Goal: Task Accomplishment & Management: Use online tool/utility

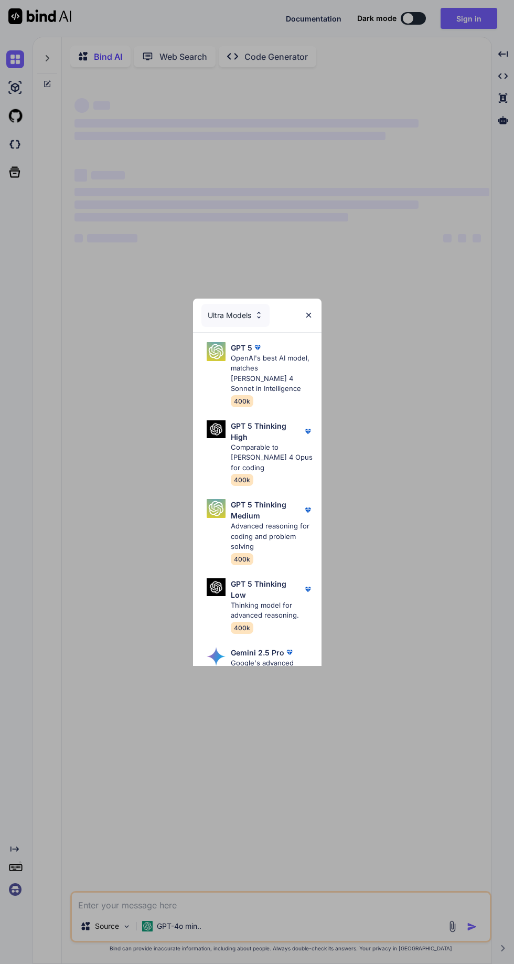
type textarea "x"
click at [280, 360] on p "OpenAI's best AI model, matches Claude 4 Sonnet in Intelligence" at bounding box center [272, 373] width 82 height 41
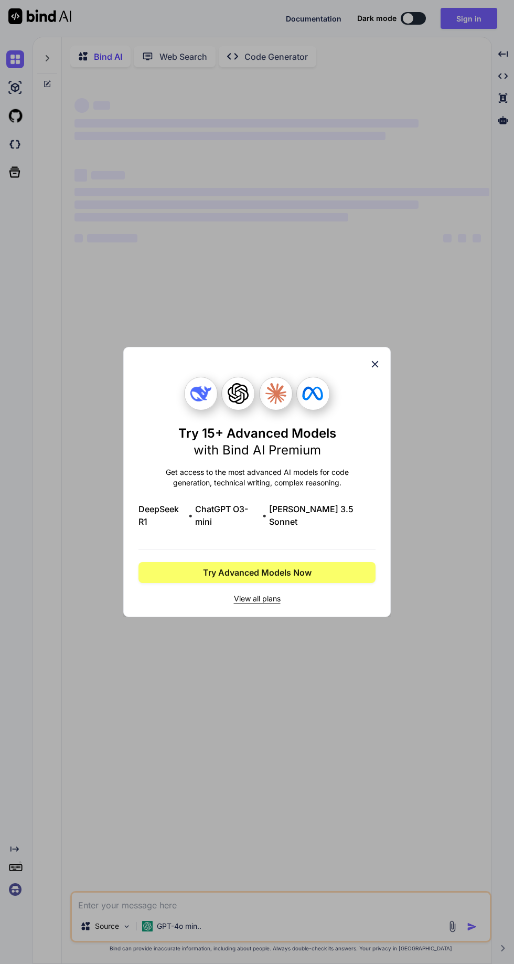
click at [371, 391] on div at bounding box center [257, 394] width 237 height 34
click at [375, 368] on icon at bounding box center [375, 364] width 7 height 7
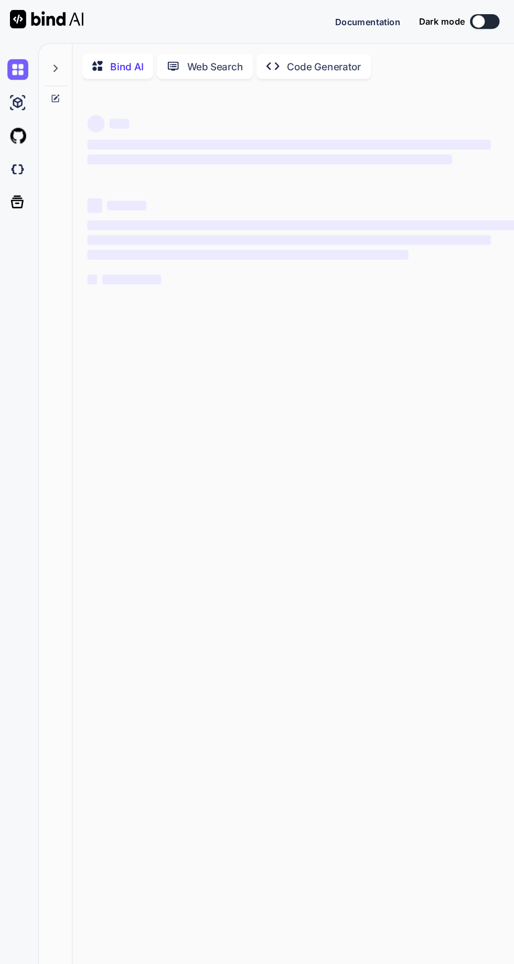
click at [19, 172] on icon at bounding box center [14, 172] width 11 height 11
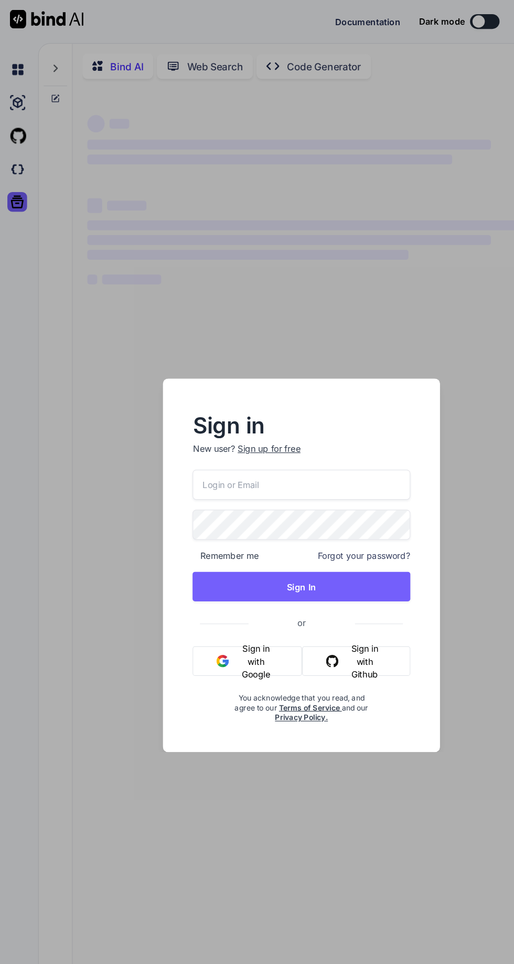
click at [278, 415] on input "email" at bounding box center [256, 413] width 185 height 26
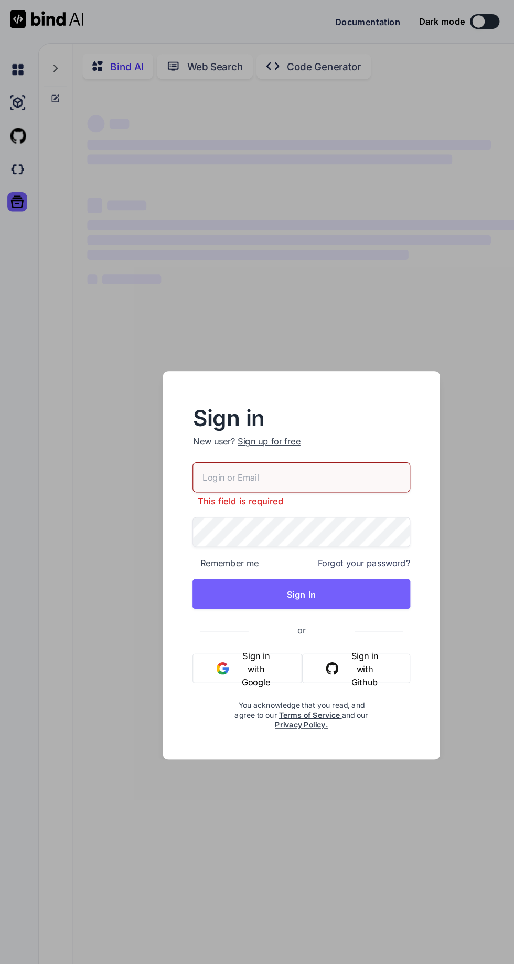
type input "[PERSON_NAME][EMAIL_ADDRESS][PERSON_NAME][DOMAIN_NAME]"
click at [278, 505] on button "Sign In" at bounding box center [256, 506] width 185 height 25
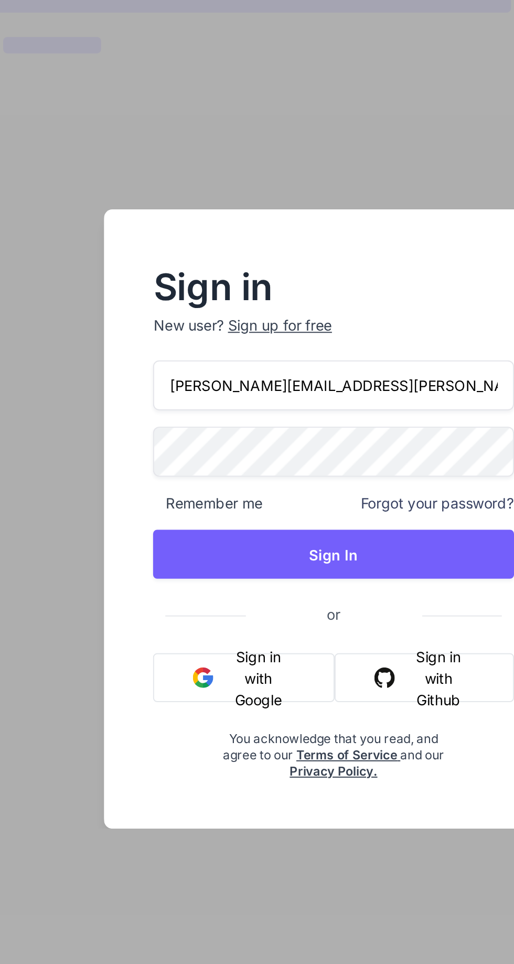
click at [269, 496] on button "Sign In" at bounding box center [256, 499] width 185 height 25
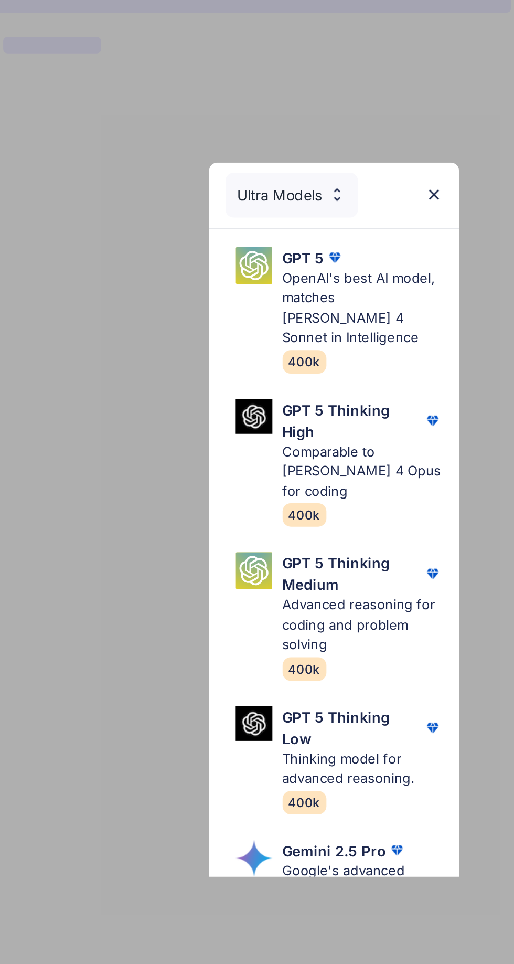
click at [277, 366] on p "OpenAI's best AI model, matches Claude 4 Sonnet in Intelligence" at bounding box center [272, 373] width 82 height 41
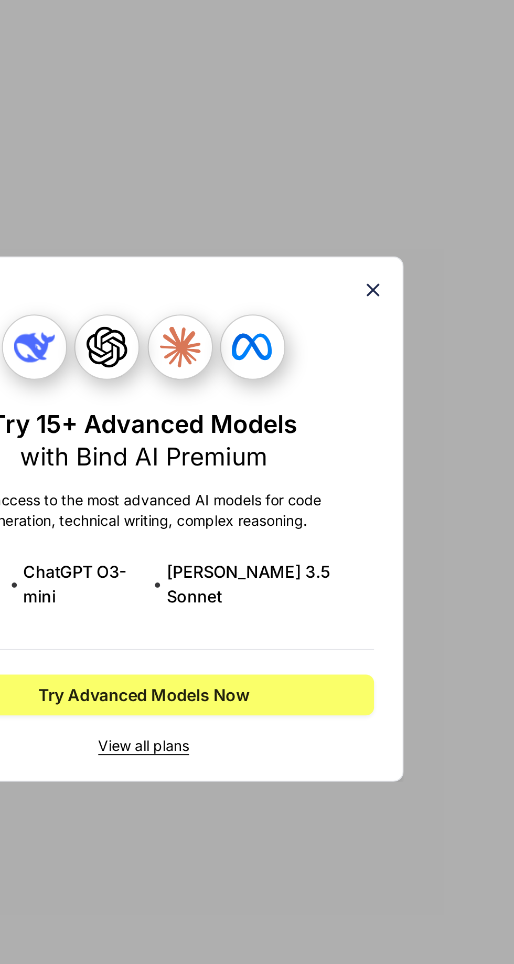
click at [376, 370] on icon at bounding box center [375, 364] width 12 height 12
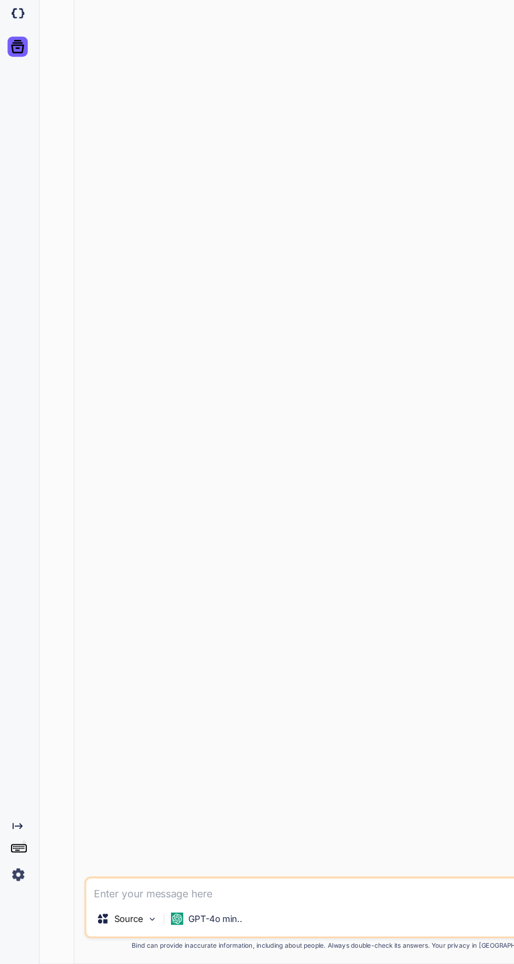
scroll to position [69, 0]
click at [22, 889] on img at bounding box center [15, 889] width 18 height 18
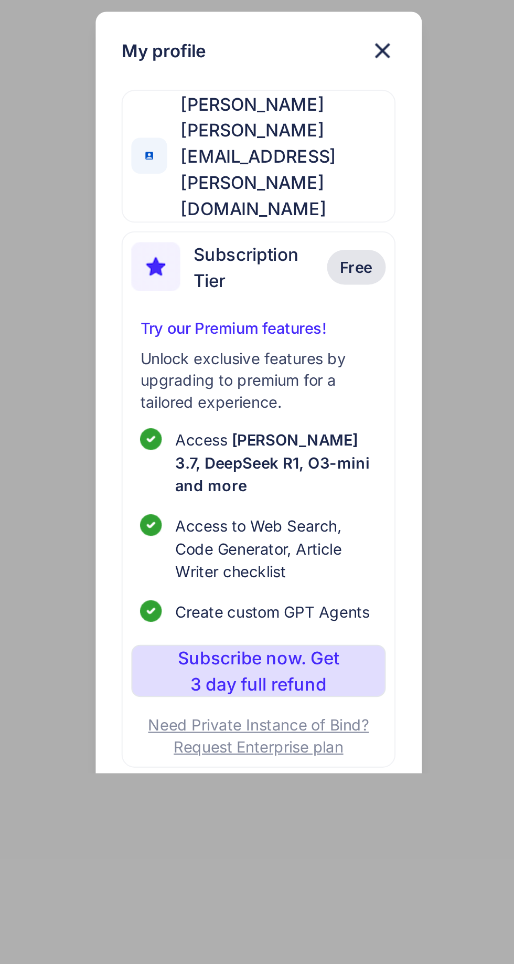
type textarea "x"
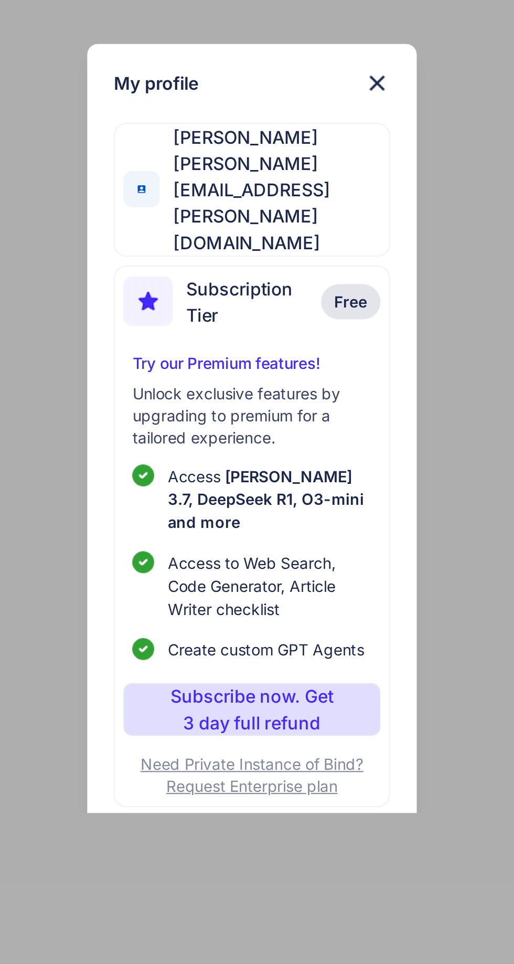
click at [313, 321] on img at bounding box center [317, 317] width 13 height 13
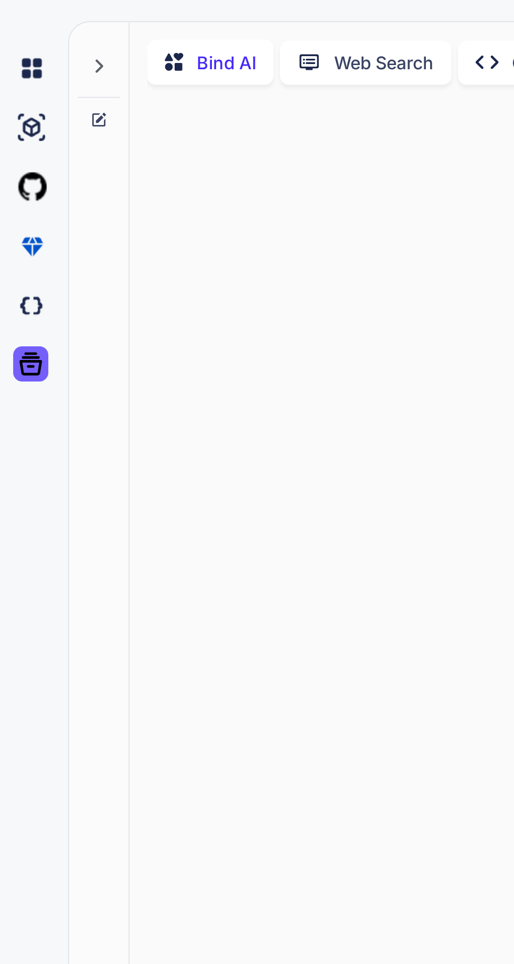
scroll to position [0, 0]
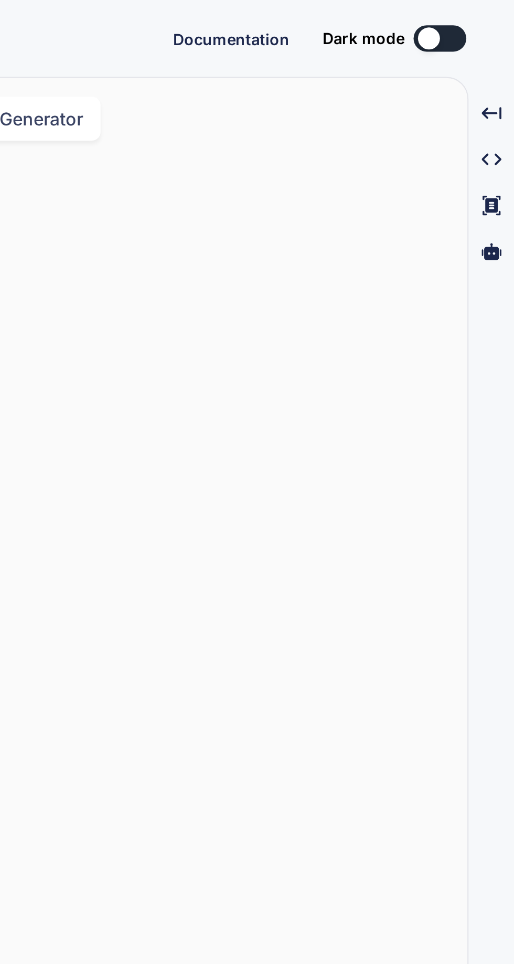
click at [471, 257] on div at bounding box center [281, 483] width 419 height 815
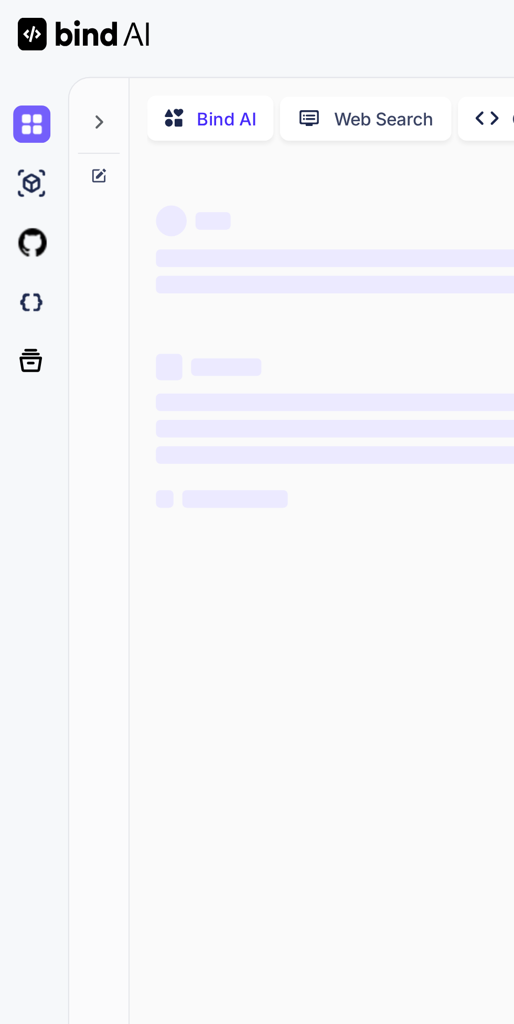
type textarea "x"
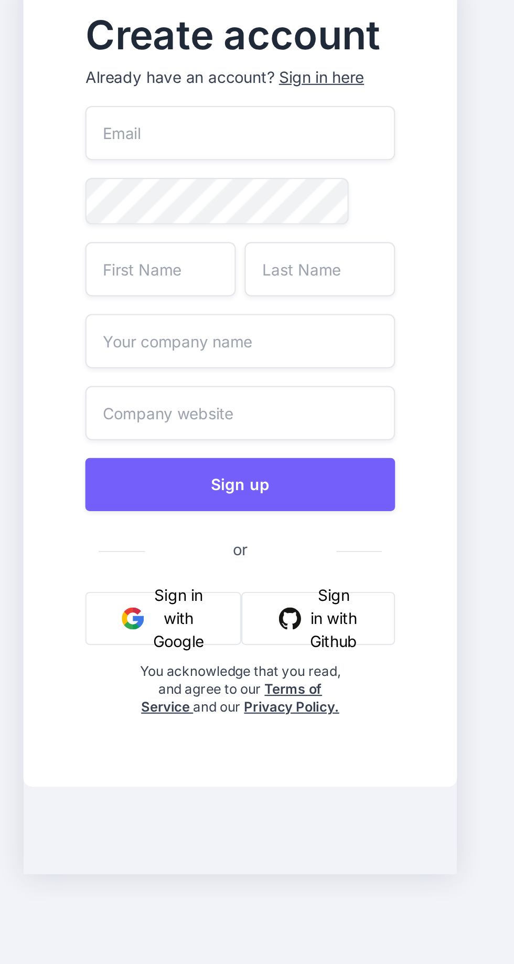
click at [212, 374] on input "email" at bounding box center [169, 363] width 125 height 22
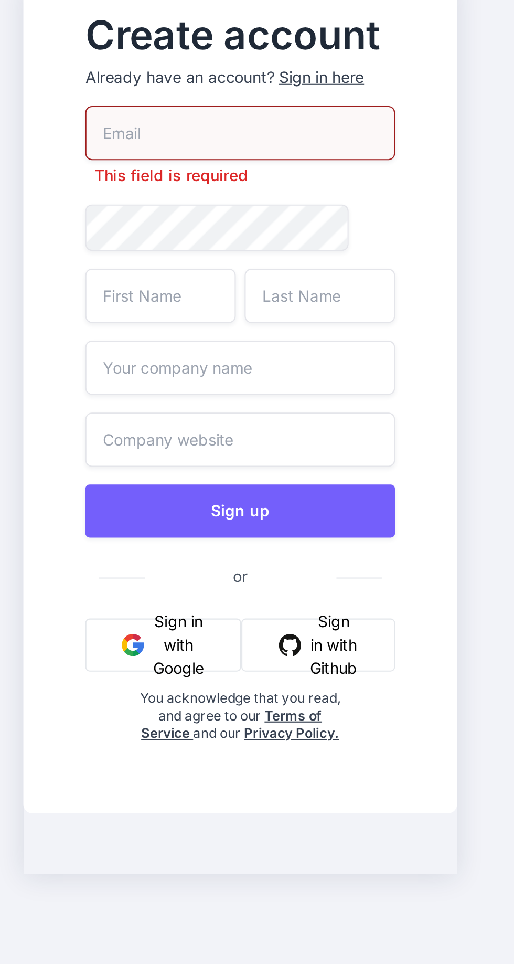
click at [208, 345] on div "Sign in here" at bounding box center [202, 340] width 34 height 9
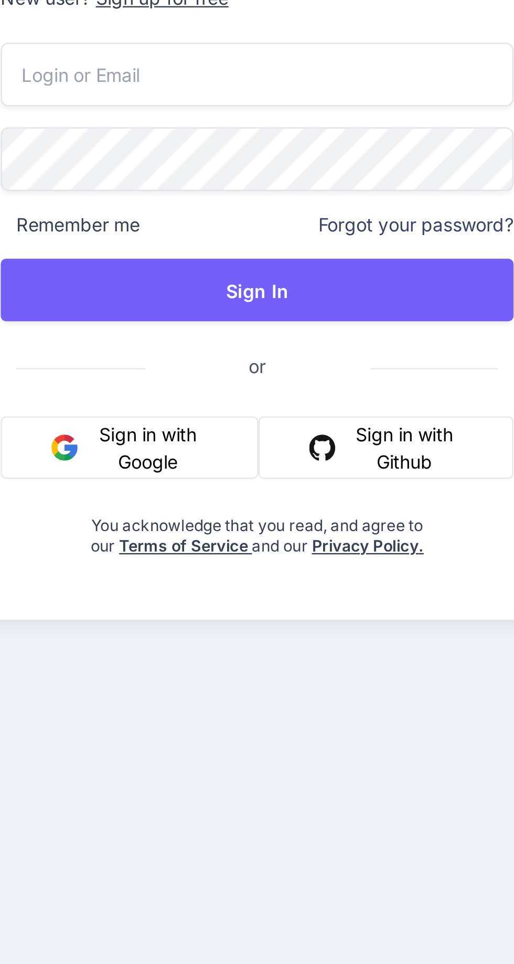
type input "[PERSON_NAME][EMAIL_ADDRESS][PERSON_NAME][DOMAIN_NAME]"
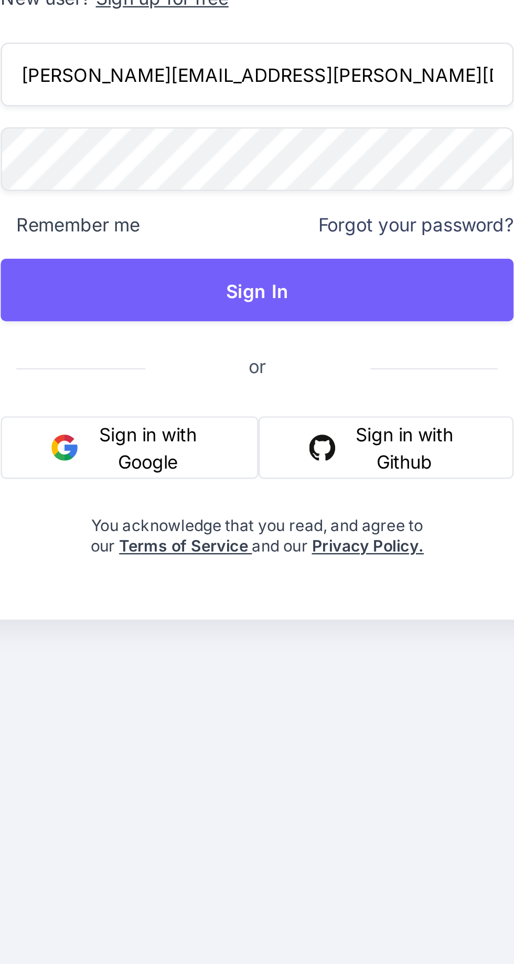
click at [165, 517] on button "Sign In" at bounding box center [128, 504] width 207 height 25
click at [156, 517] on button "Sign In" at bounding box center [128, 504] width 207 height 25
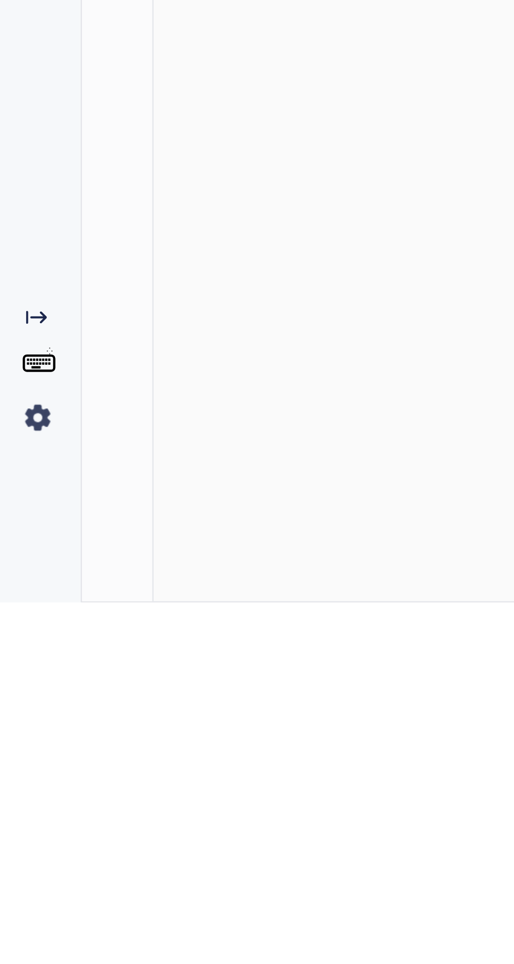
scroll to position [69, 0]
click at [19, 880] on img at bounding box center [15, 889] width 18 height 18
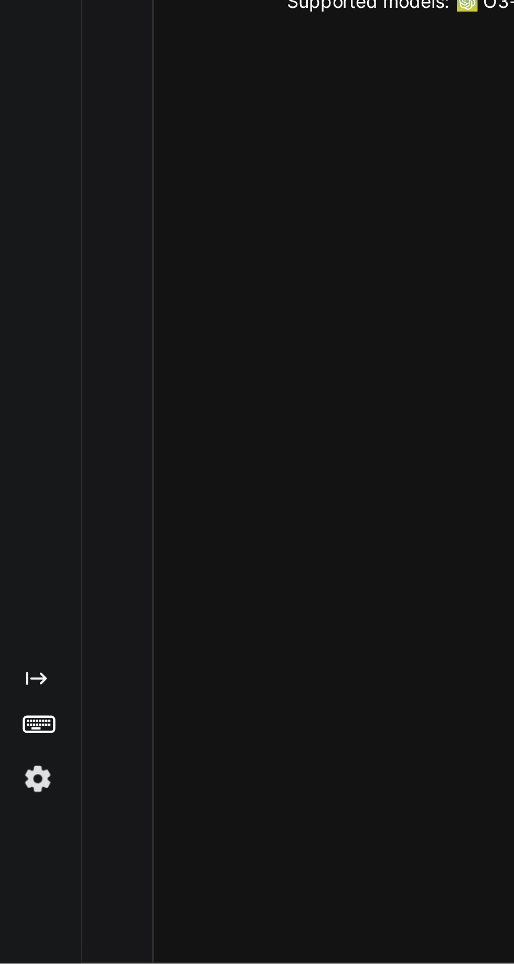
click at [13, 889] on img at bounding box center [15, 889] width 18 height 18
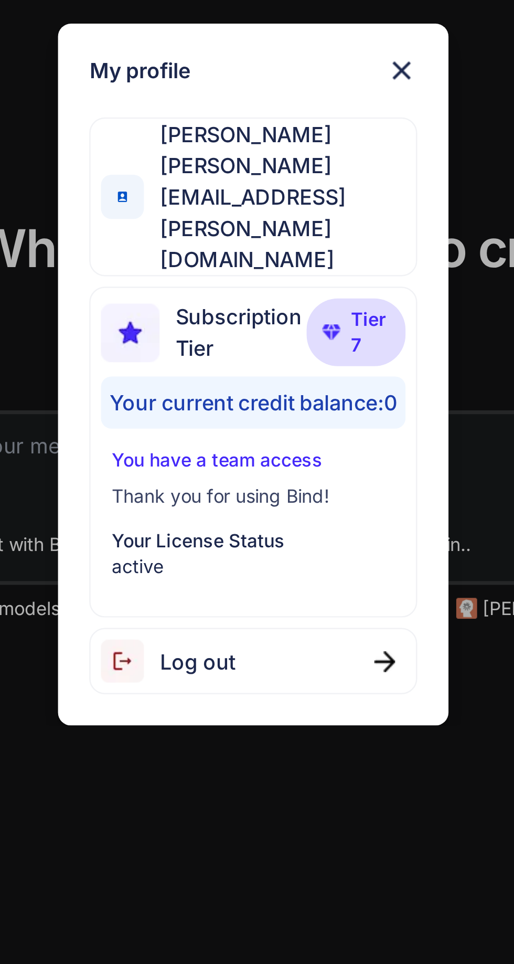
click at [302, 454] on span "Tier 7" at bounding box center [304, 464] width 16 height 21
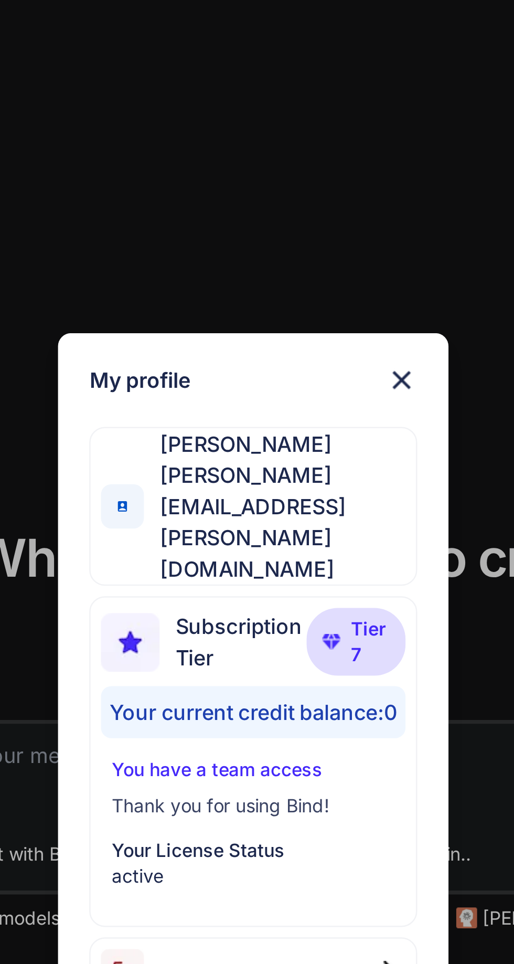
click at [315, 366] on img at bounding box center [317, 359] width 13 height 13
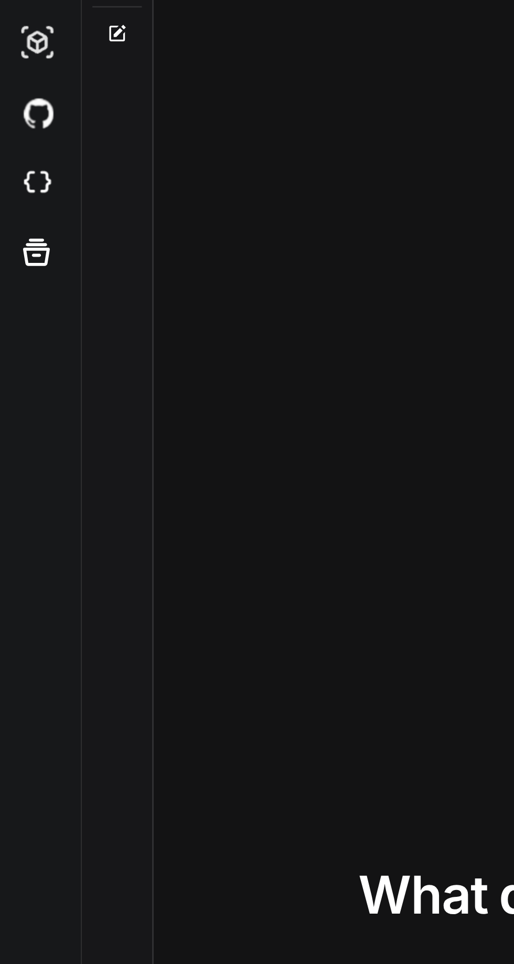
scroll to position [0, 0]
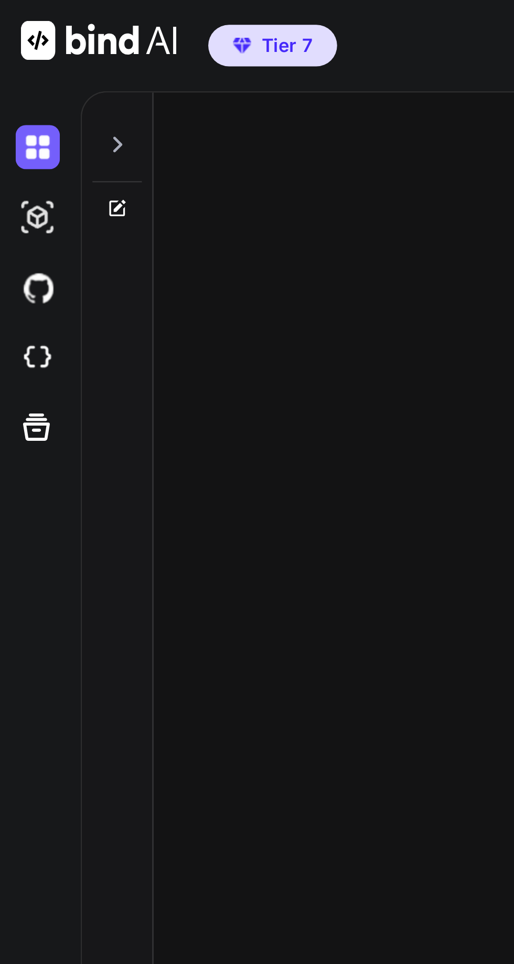
click at [109, 26] on button "Tier 7" at bounding box center [110, 18] width 52 height 17
click at [47, 59] on icon at bounding box center [48, 58] width 4 height 6
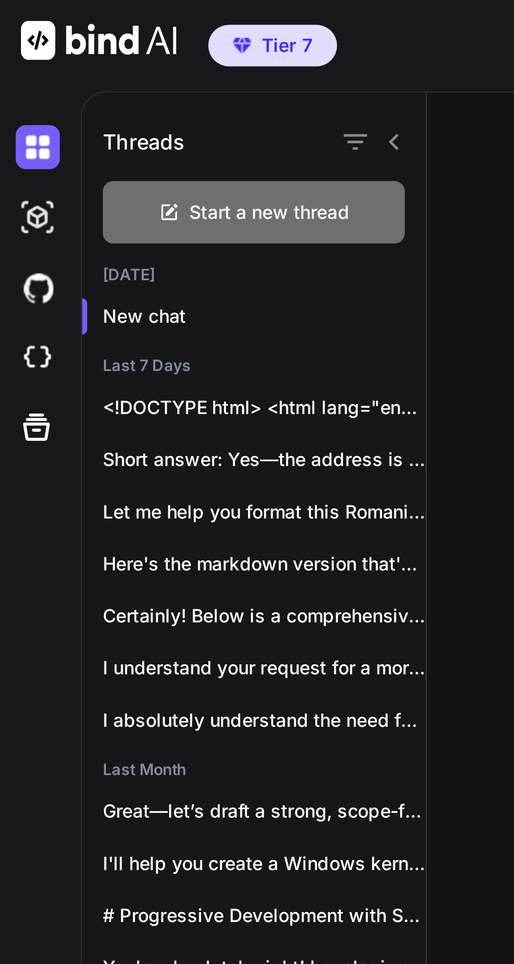
click at [120, 19] on span "Tier 7" at bounding box center [115, 18] width 20 height 10
